Goal: Information Seeking & Learning: Learn about a topic

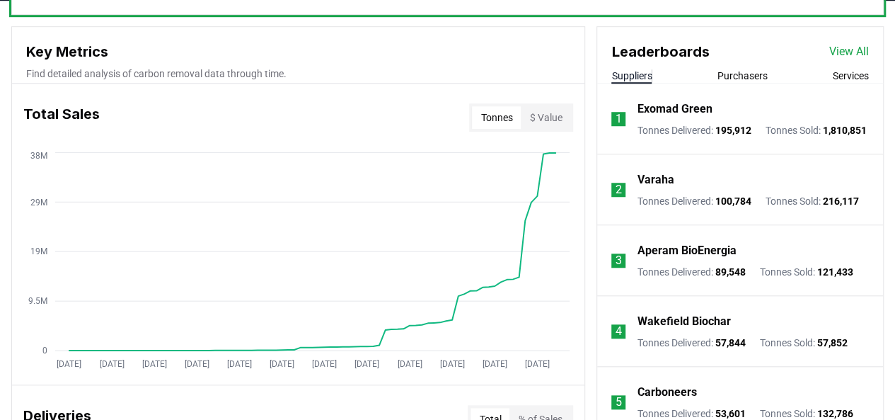
scroll to position [425, 0]
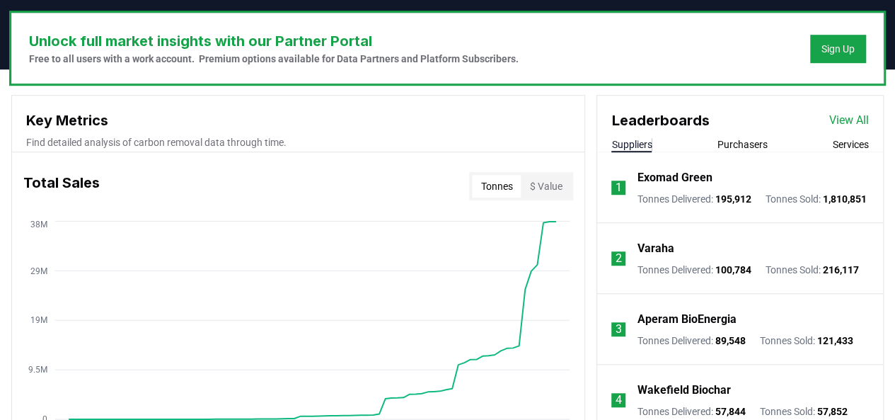
click at [760, 144] on button "Purchasers" at bounding box center [743, 144] width 50 height 14
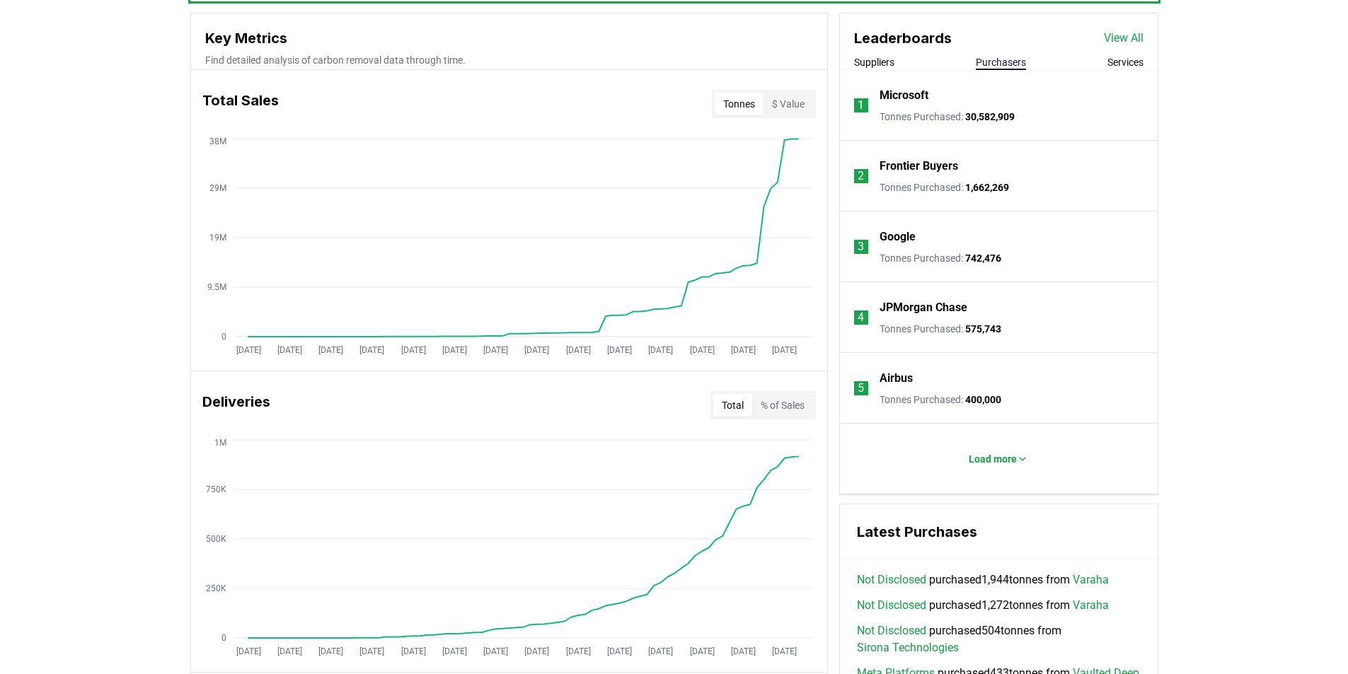
scroll to position [566, 0]
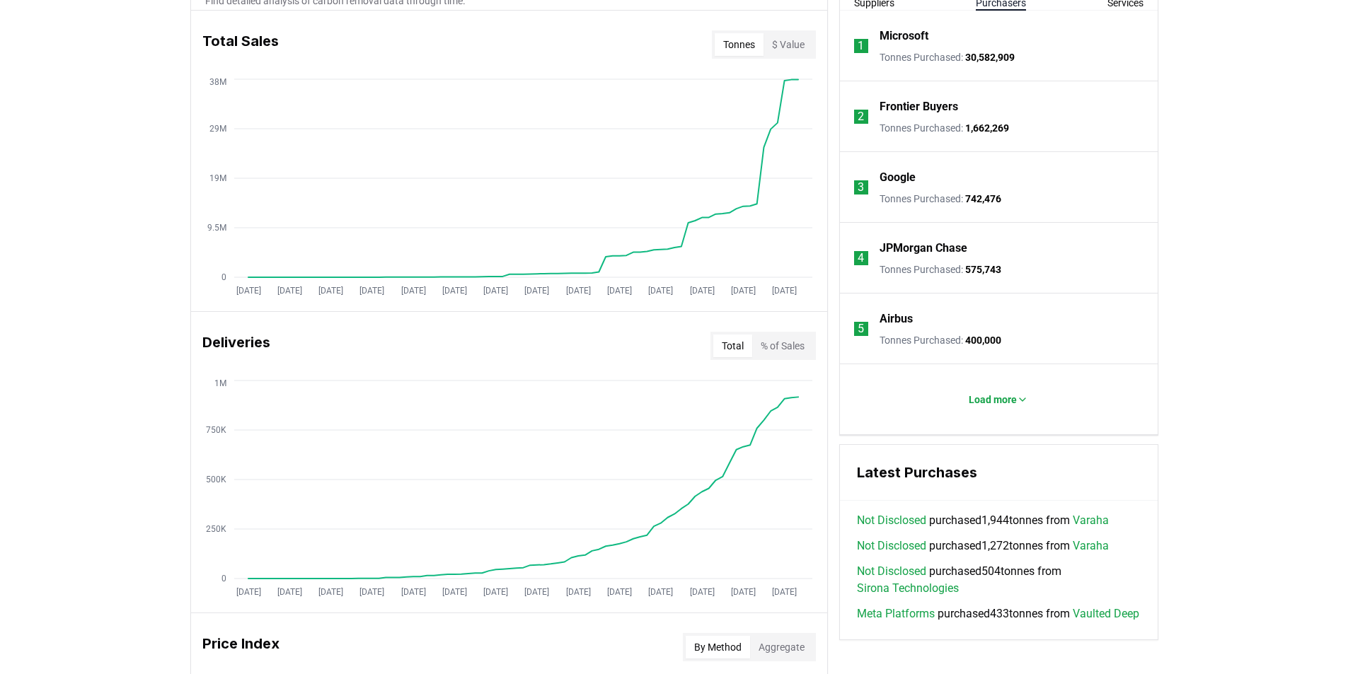
click at [81, 517] on div "Unlock full market insights with our Partner Portal Free to all users with a wo…" at bounding box center [674, 487] width 1348 height 1119
click at [1117, 2] on button "Services" at bounding box center [1126, 3] width 36 height 14
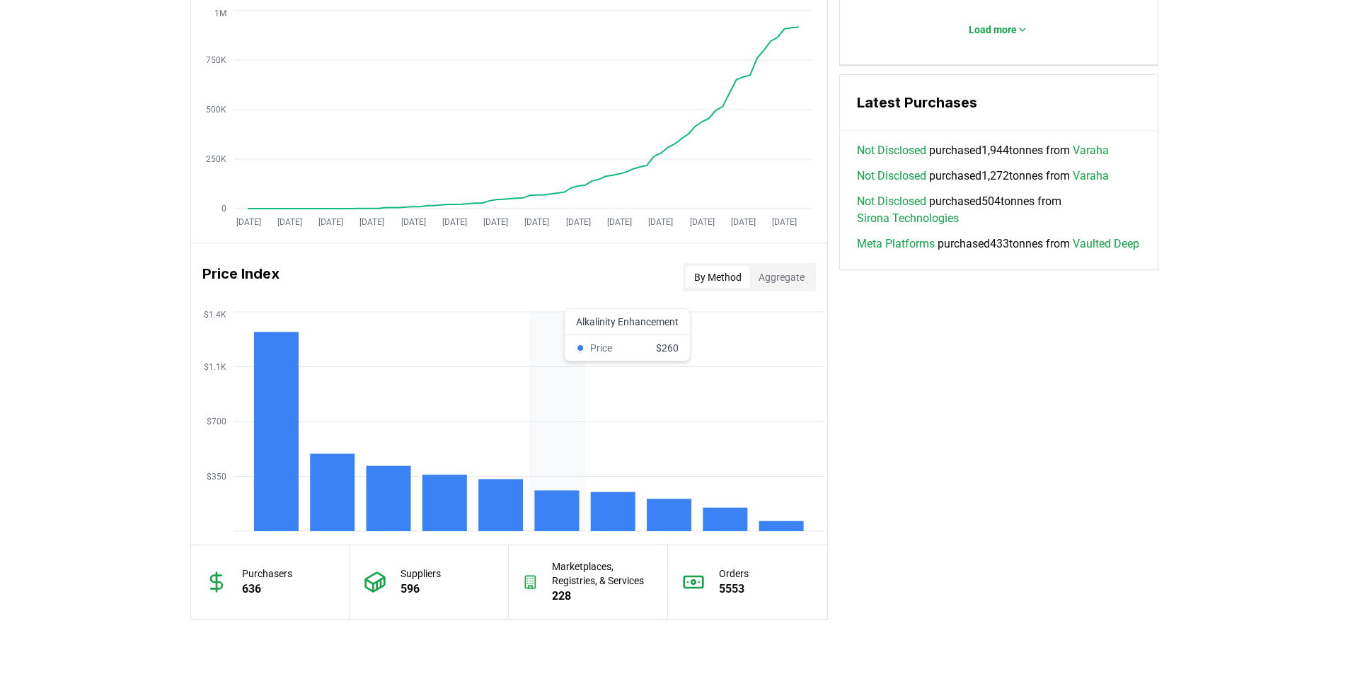
scroll to position [1062, 0]
